Goal: Navigation & Orientation: Find specific page/section

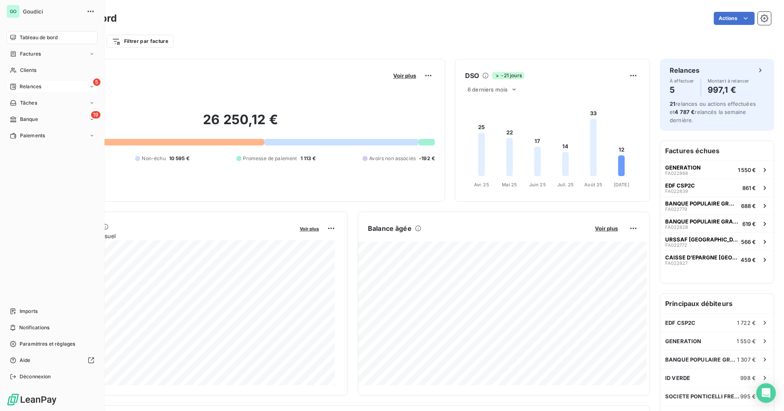
click at [43, 87] on div "5 Relances" at bounding box center [52, 86] width 91 height 13
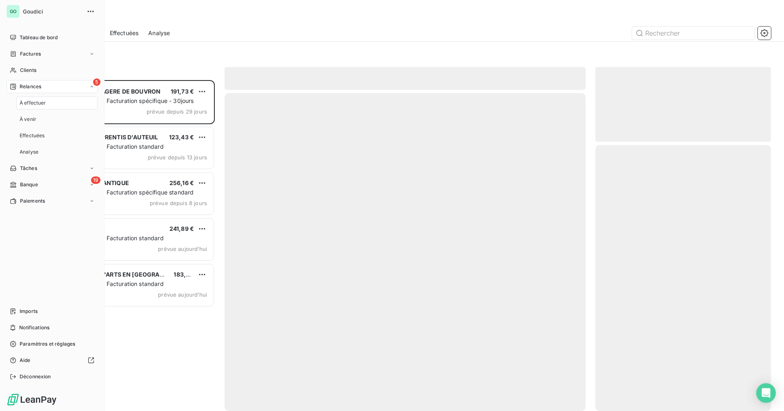
scroll to position [325, 170]
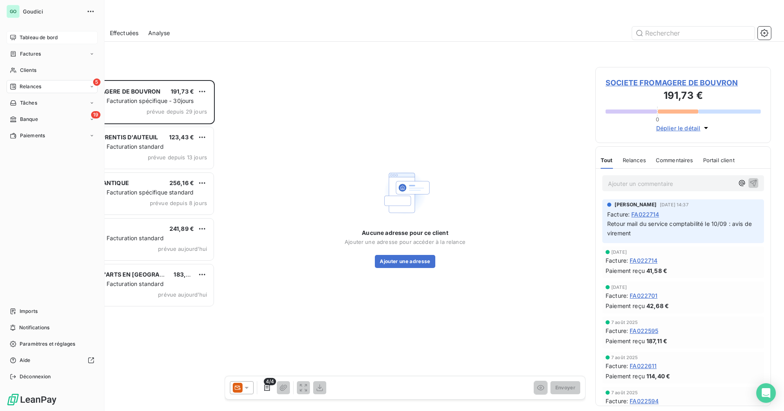
click at [46, 41] on div "Tableau de bord" at bounding box center [52, 37] width 91 height 13
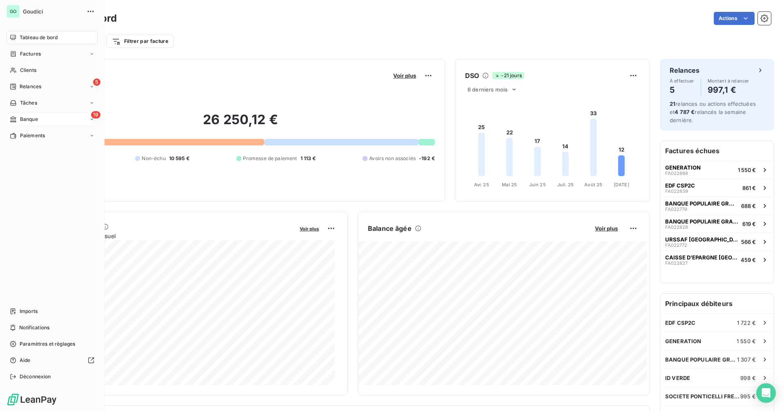
click at [60, 123] on div "19 Banque" at bounding box center [52, 119] width 91 height 13
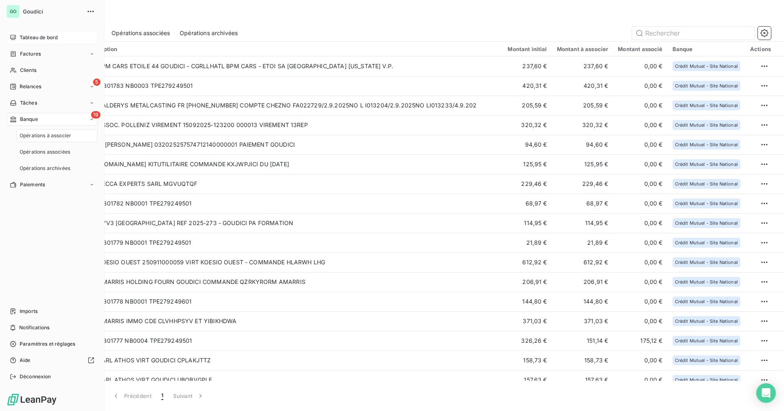
click at [44, 41] on div "Tableau de bord" at bounding box center [52, 37] width 91 height 13
